Goal: Navigation & Orientation: Find specific page/section

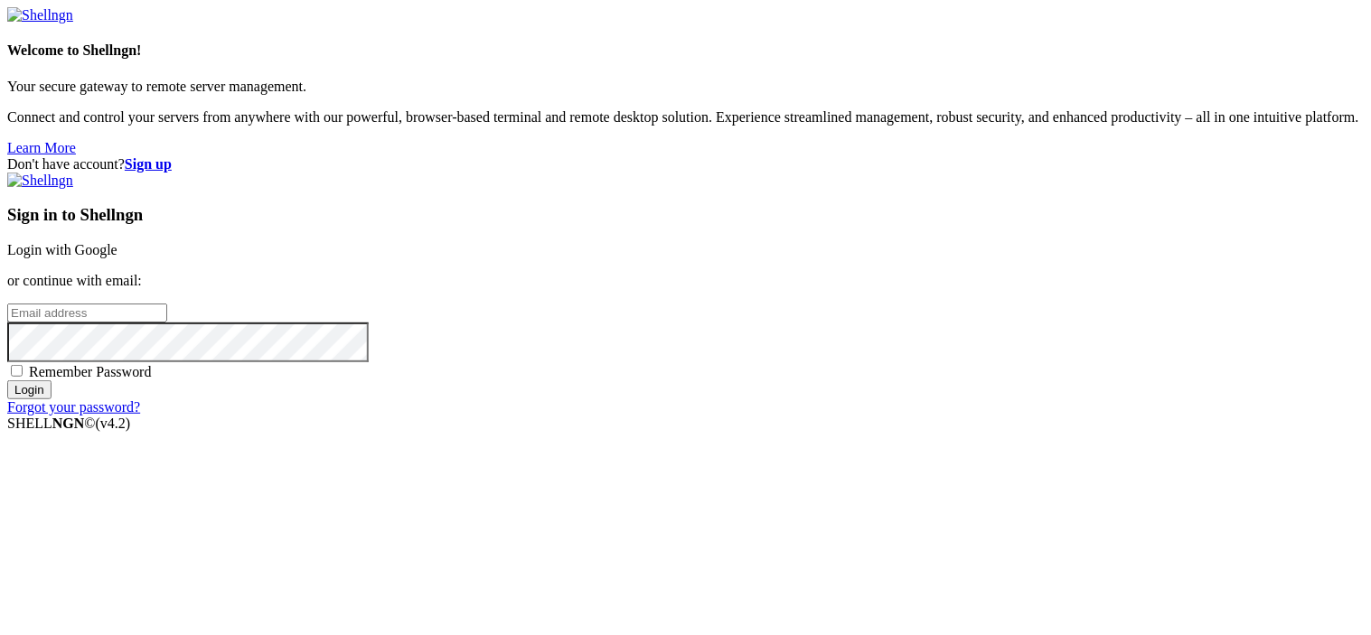
type input "root"
click at [117, 242] on link "Login with Google" at bounding box center [62, 249] width 110 height 15
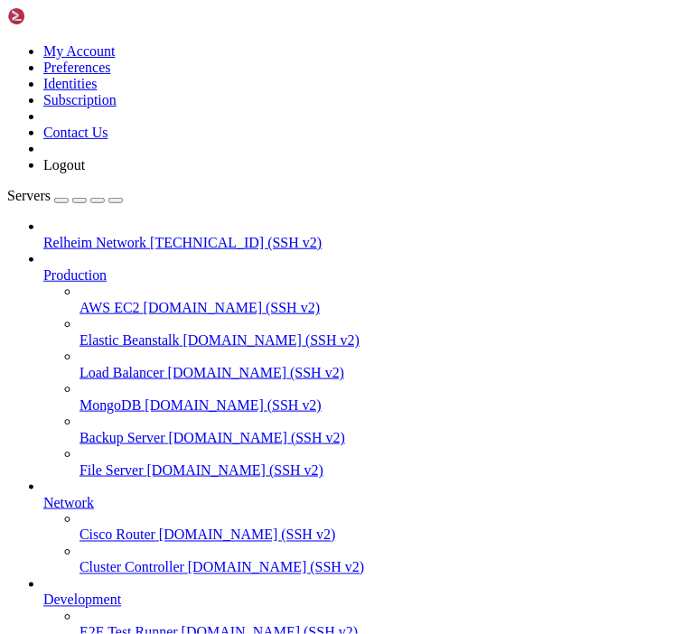
scroll to position [0, 0]
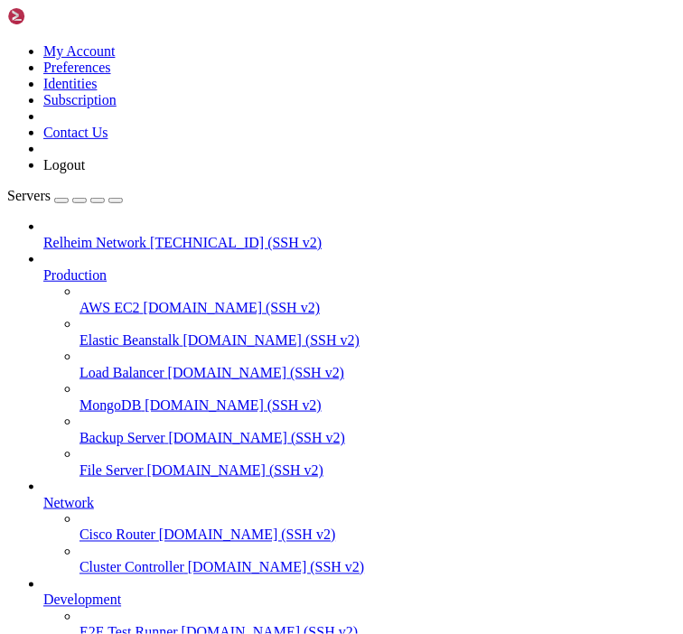
scroll to position [0, 0]
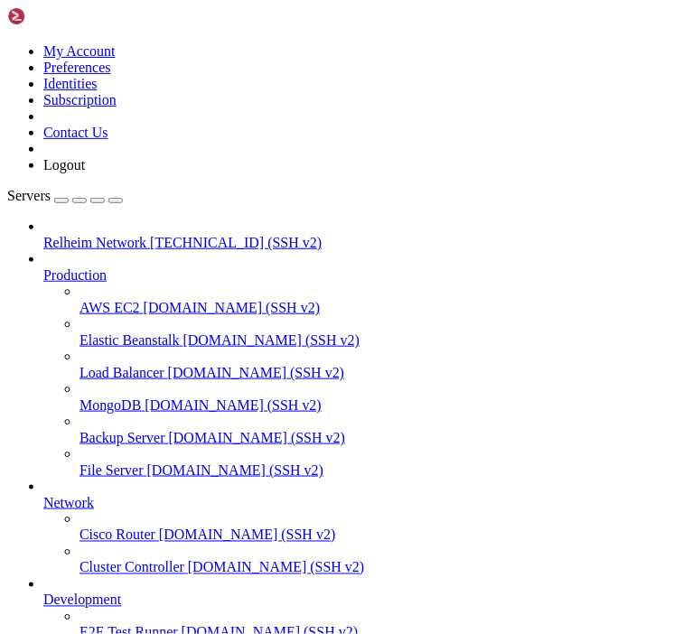
scroll to position [904, 0]
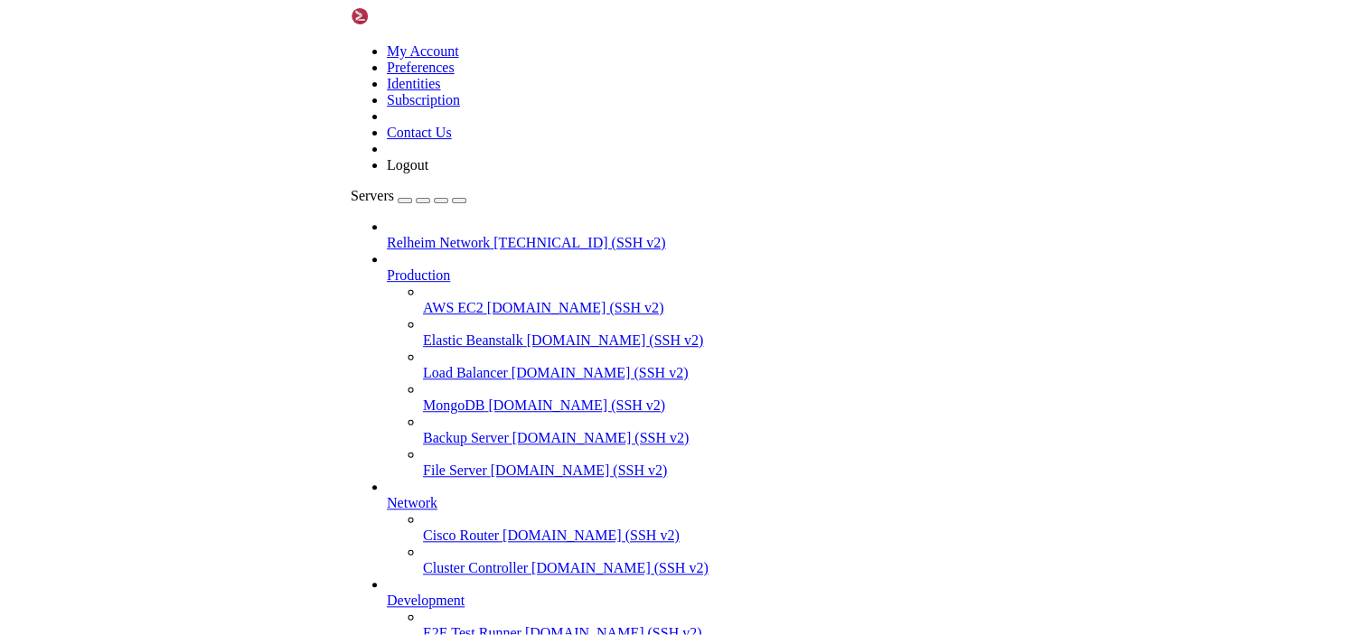
scroll to position [0, 0]
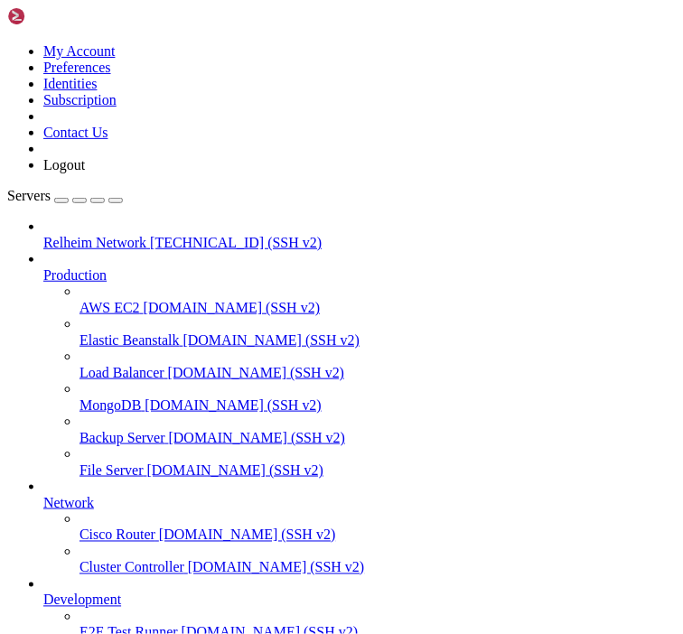
type input "/var/lib/pterodactyl/volumes/55ff7d04-8c81-49cd-9d75-b354fa8fbea9"
